Goal: Information Seeking & Learning: Learn about a topic

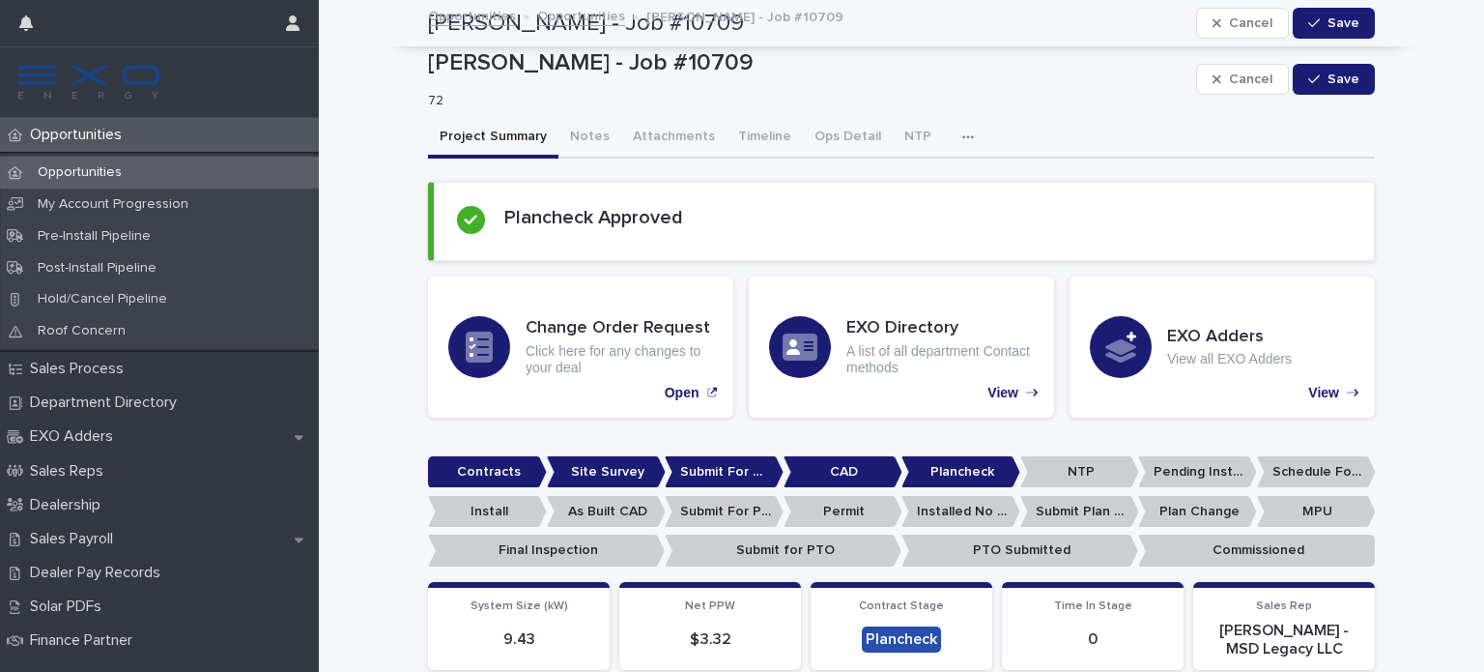
scroll to position [290, 0]
click at [951, 132] on button "button" at bounding box center [972, 137] width 43 height 39
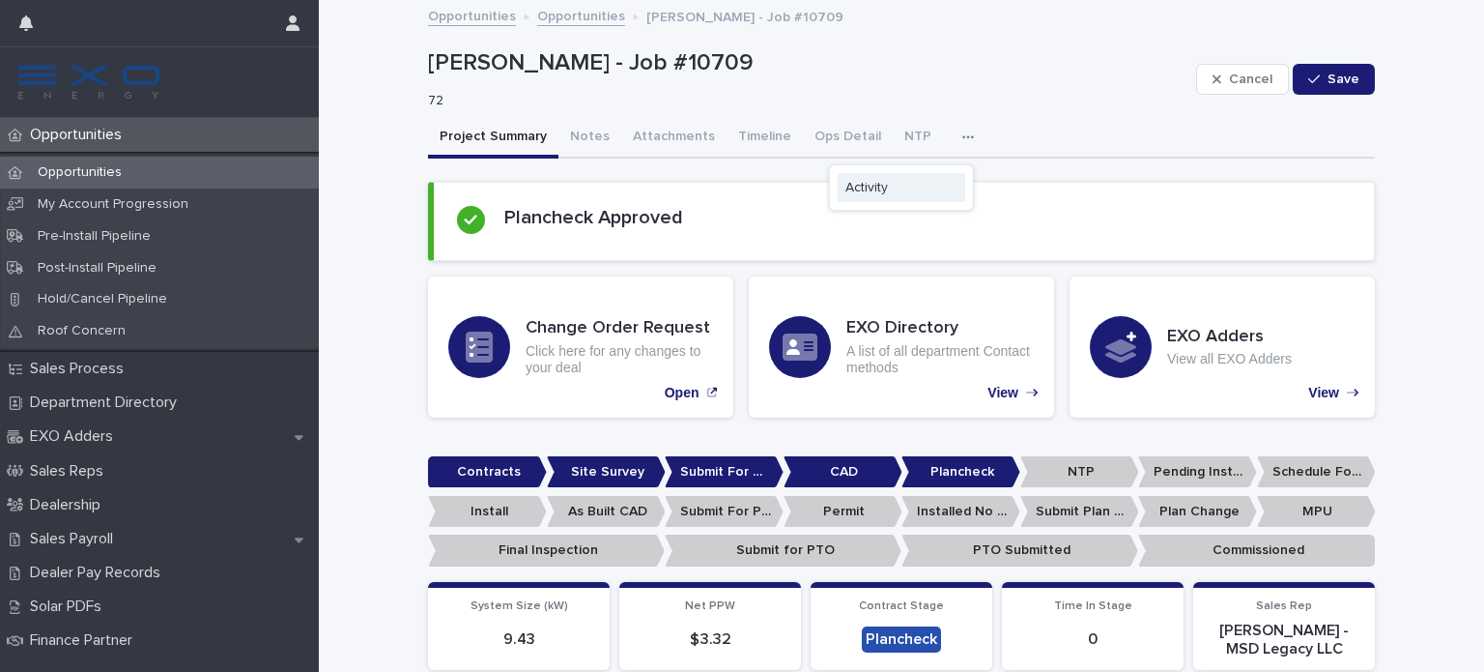
click at [852, 177] on button "Activity" at bounding box center [902, 187] width 128 height 29
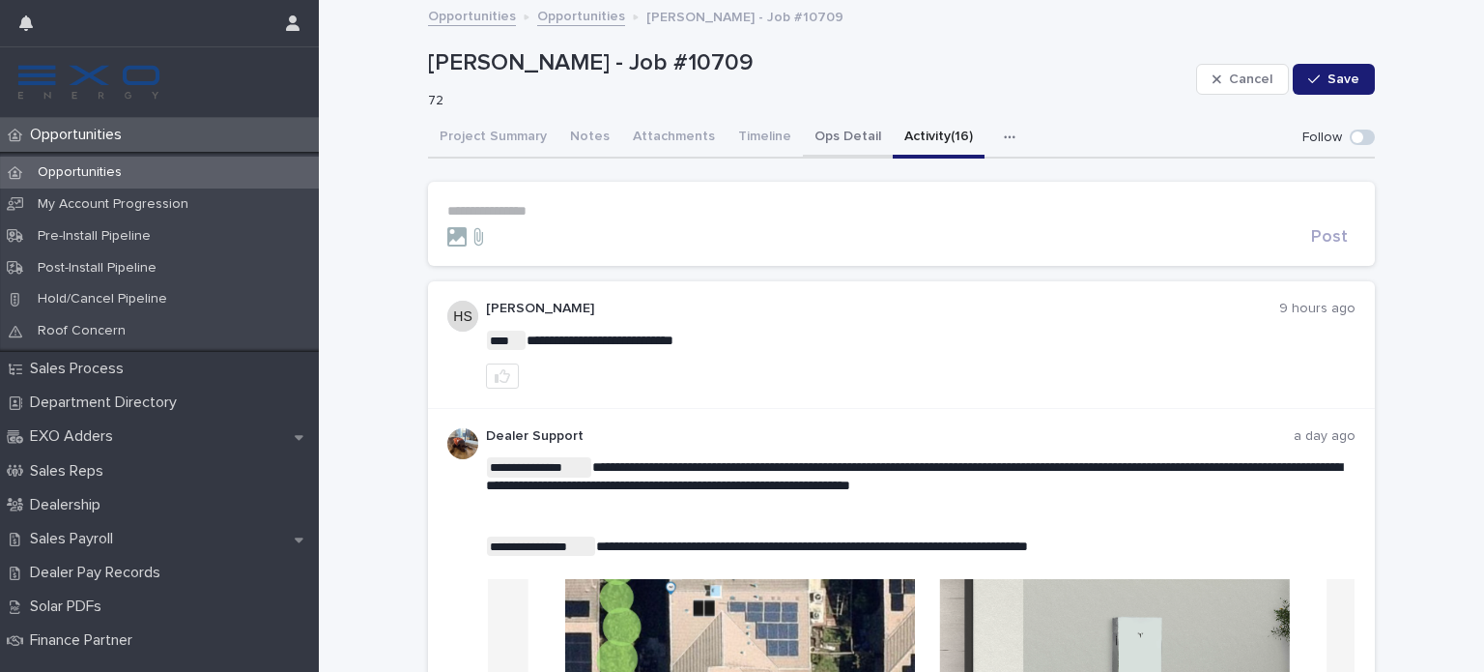
click at [829, 136] on button "Ops Detail" at bounding box center [848, 138] width 90 height 41
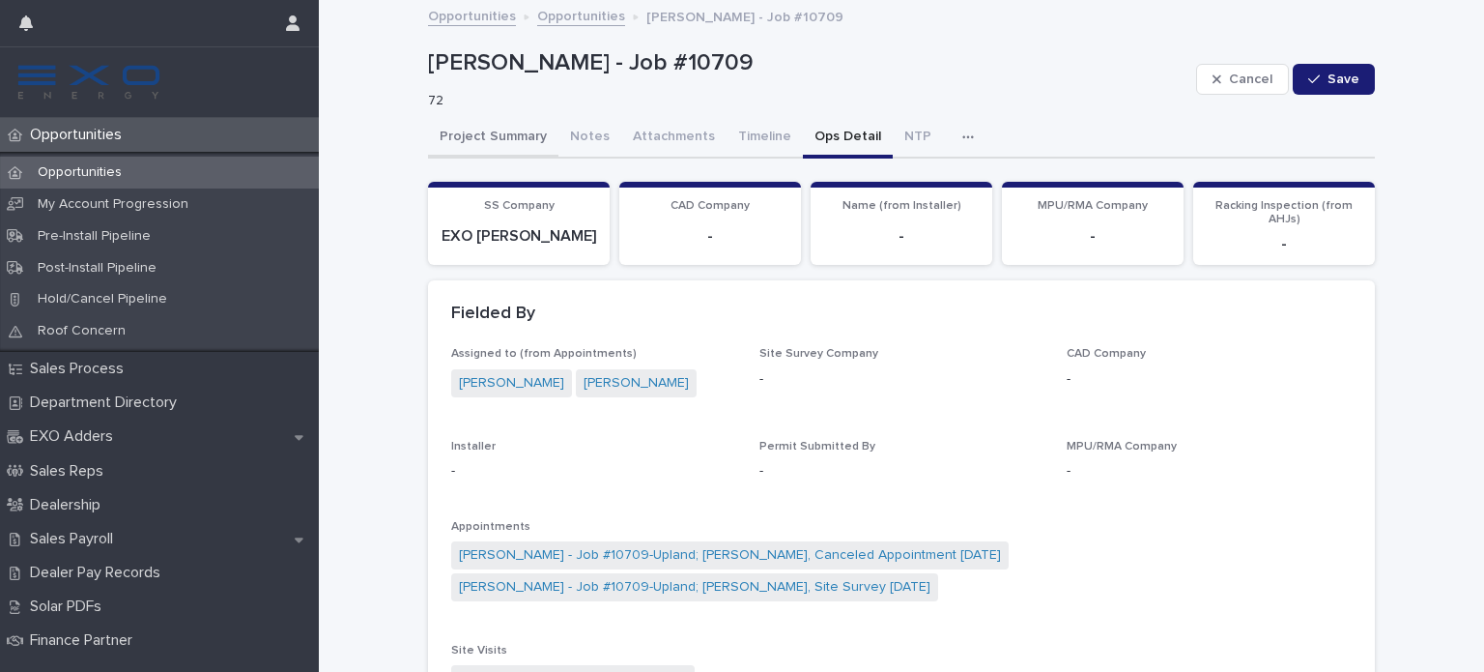
click at [472, 135] on button "Project Summary" at bounding box center [493, 138] width 130 height 41
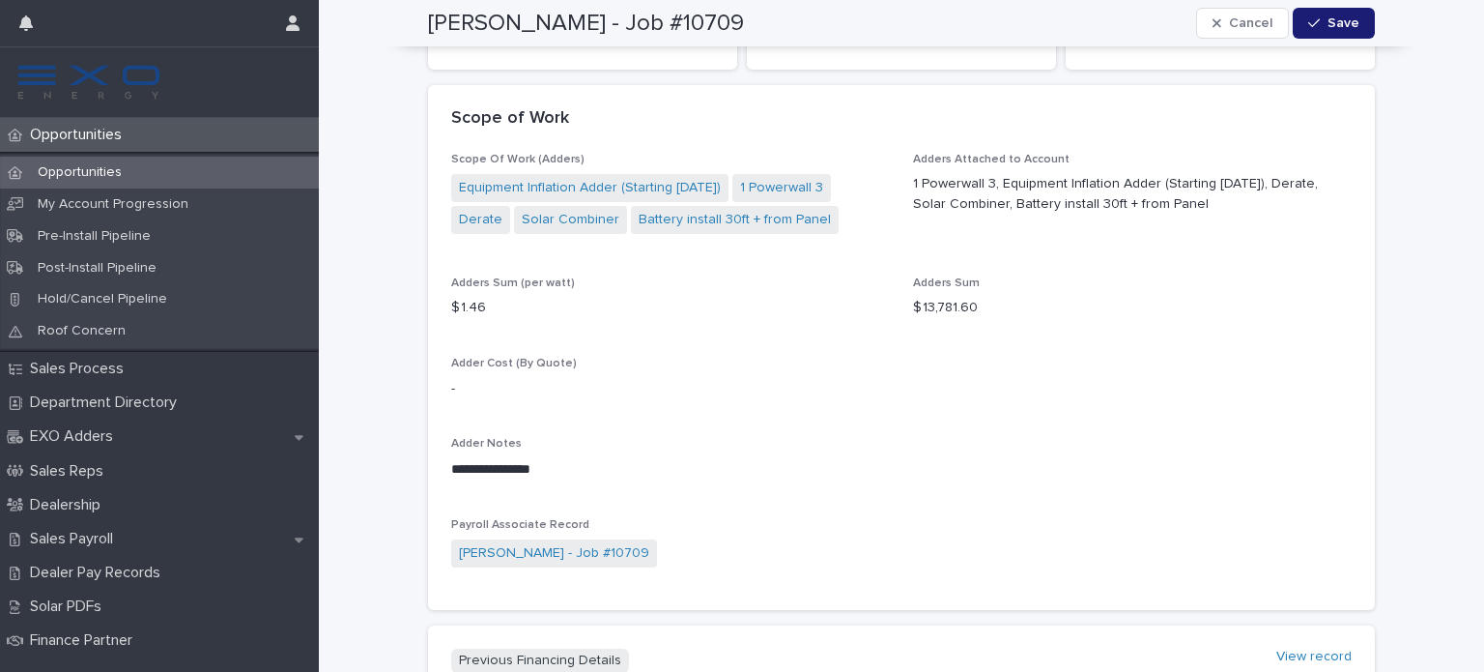
scroll to position [1160, 0]
